Goal: Transaction & Acquisition: Purchase product/service

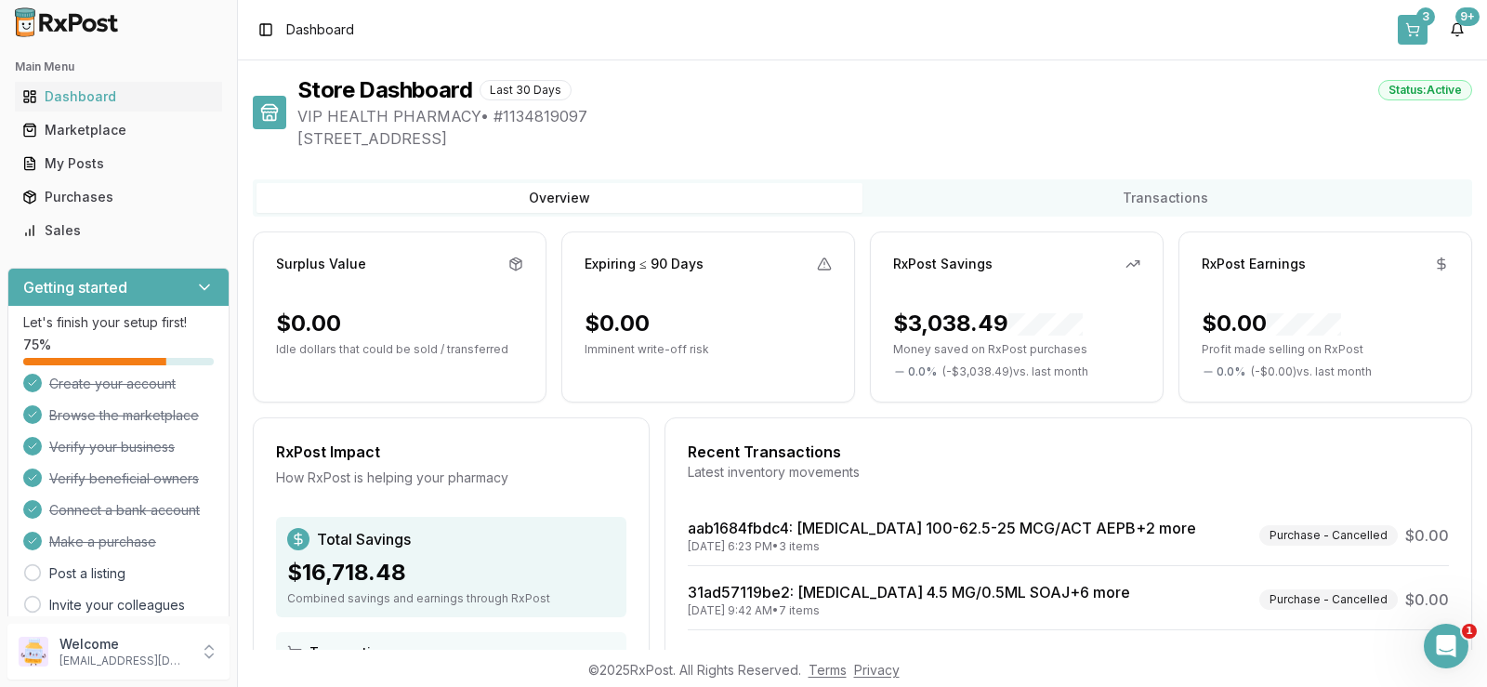
click at [1409, 35] on button "3" at bounding box center [1412, 30] width 30 height 30
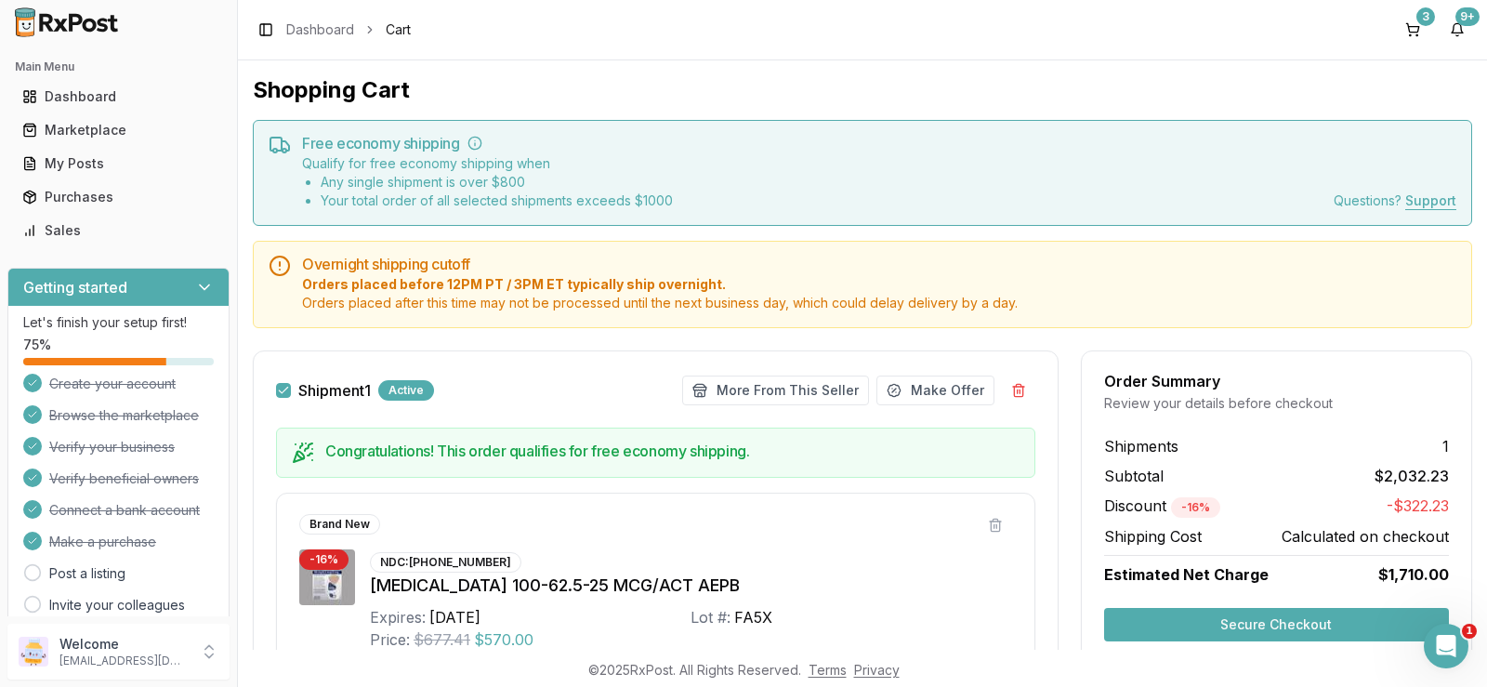
scroll to position [465, 0]
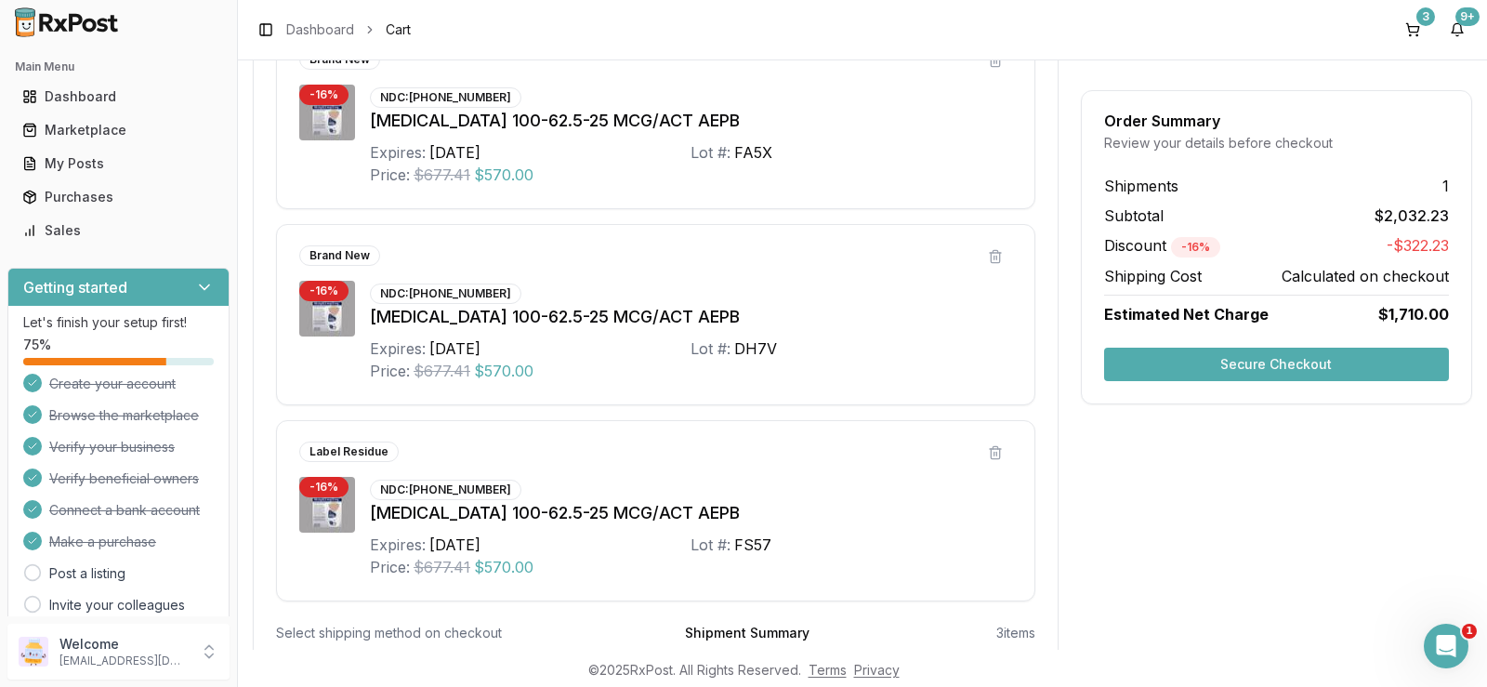
click at [1210, 359] on button "Secure Checkout" at bounding box center [1276, 364] width 345 height 33
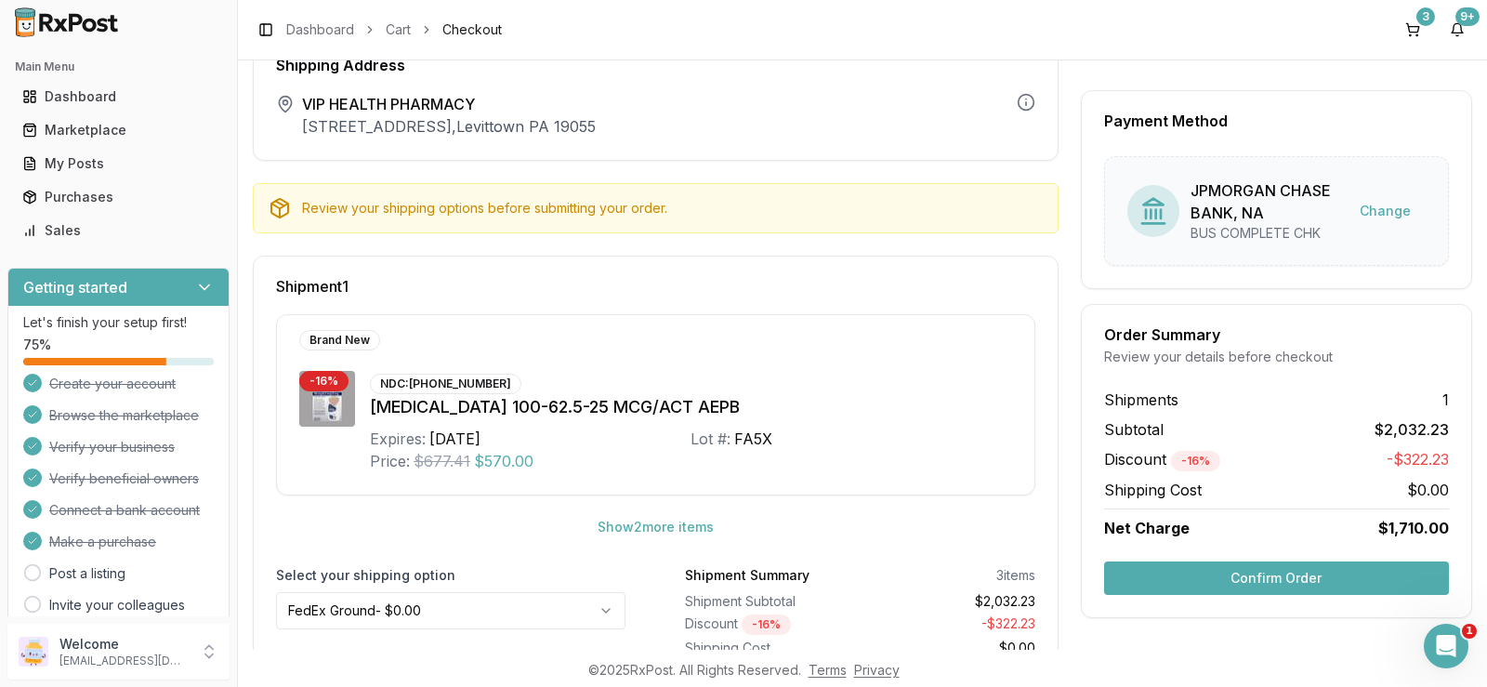
scroll to position [168, 0]
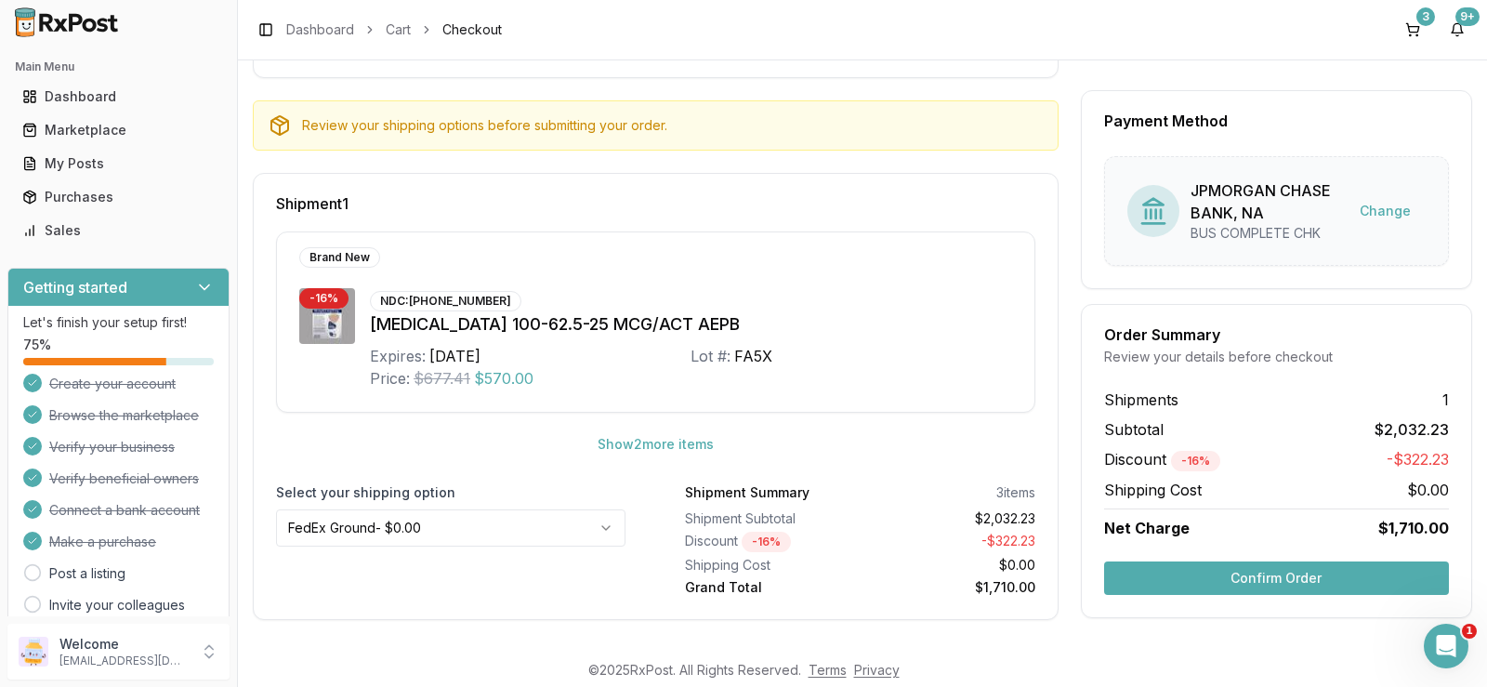
click at [1184, 585] on button "Confirm Order" at bounding box center [1276, 577] width 345 height 33
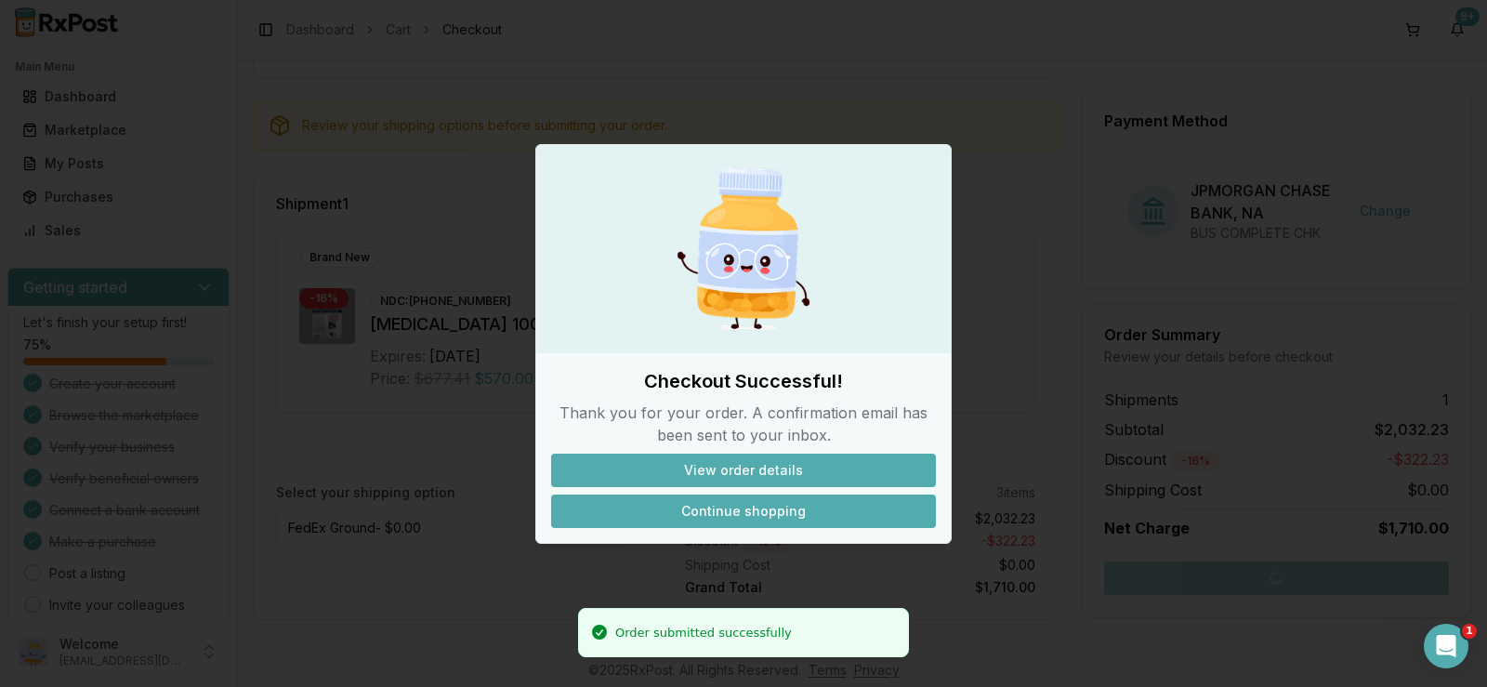
click at [770, 512] on button "Continue shopping" at bounding box center [743, 510] width 385 height 33
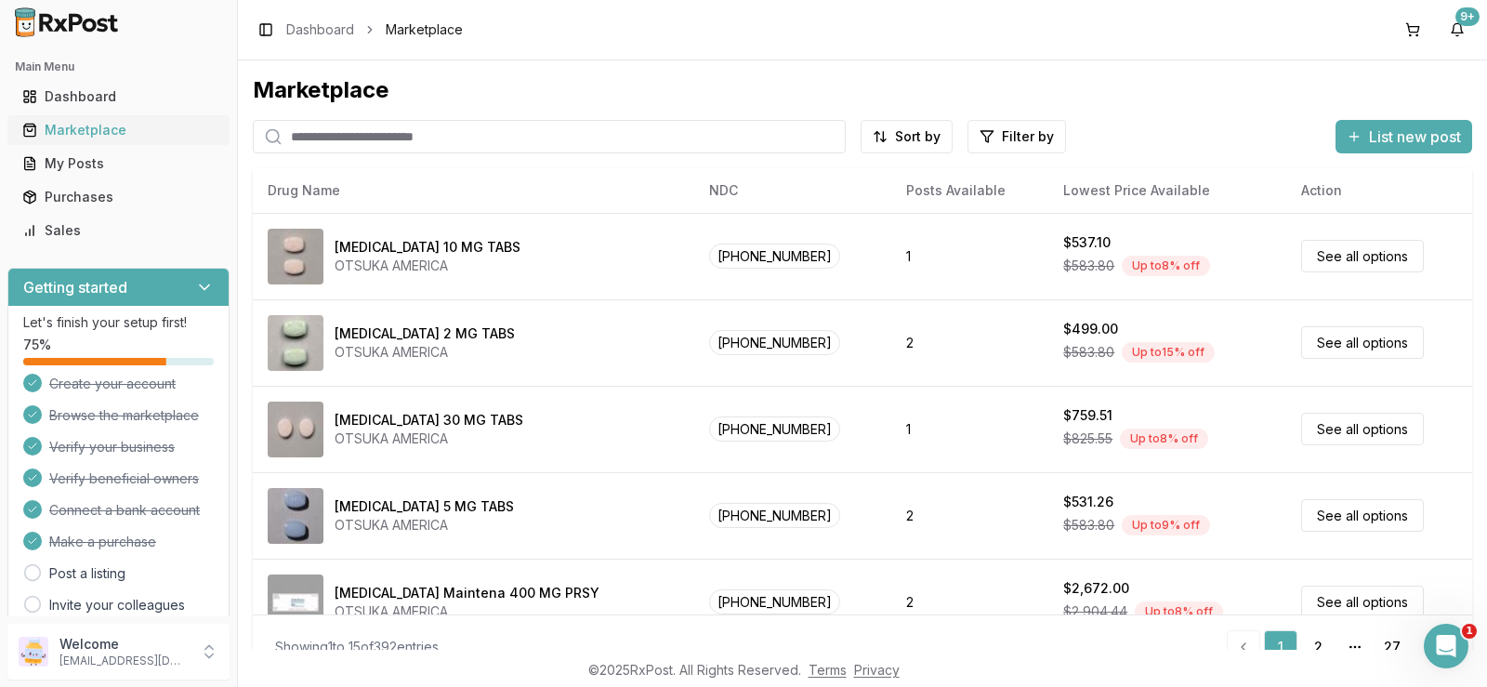
click at [98, 137] on div "Marketplace" at bounding box center [118, 130] width 192 height 19
click at [472, 134] on input "search" at bounding box center [549, 136] width 593 height 33
type input "*******"
